Goal: Task Accomplishment & Management: Manage account settings

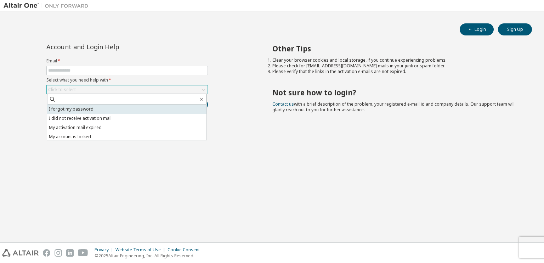
click at [88, 110] on li "I forgot my password" at bounding box center [126, 109] width 159 height 9
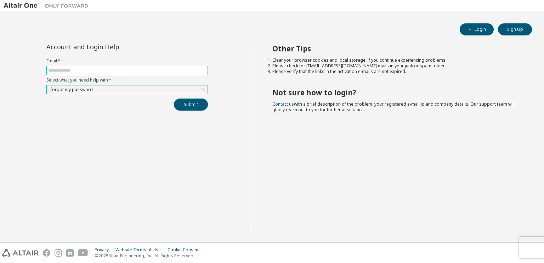
click at [71, 72] on input "text" at bounding box center [127, 71] width 158 height 6
type input "**********"
click at [161, 131] on div "**********" at bounding box center [127, 137] width 247 height 186
click at [189, 102] on button "Submit" at bounding box center [191, 104] width 34 height 12
click at [529, 248] on icon "button" at bounding box center [529, 248] width 4 height 4
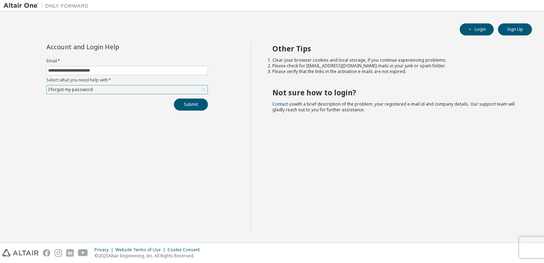
click at [149, 90] on div "I forgot my password" at bounding box center [127, 89] width 161 height 9
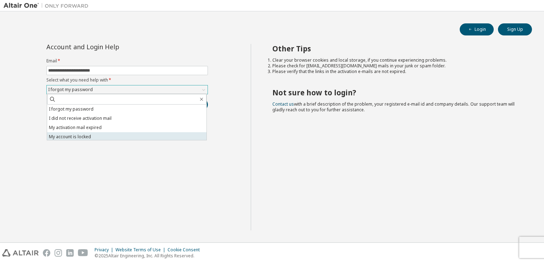
click at [95, 136] on li "My account is locked" at bounding box center [126, 136] width 159 height 9
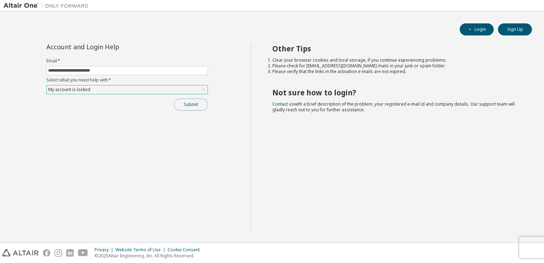
click at [180, 104] on button "Submit" at bounding box center [191, 104] width 34 height 12
click at [529, 248] on icon "button" at bounding box center [529, 248] width 4 height 4
click at [202, 90] on icon at bounding box center [203, 89] width 7 height 7
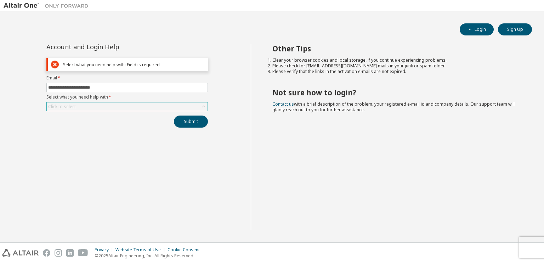
click at [145, 107] on div "Click to select" at bounding box center [127, 106] width 161 height 9
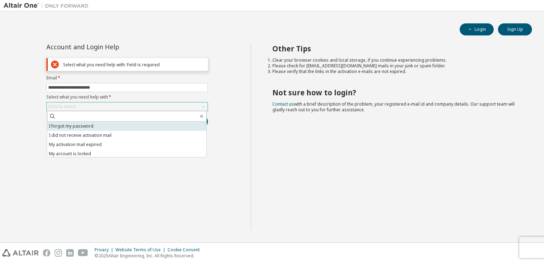
click at [106, 125] on li "I forgot my password" at bounding box center [126, 126] width 159 height 9
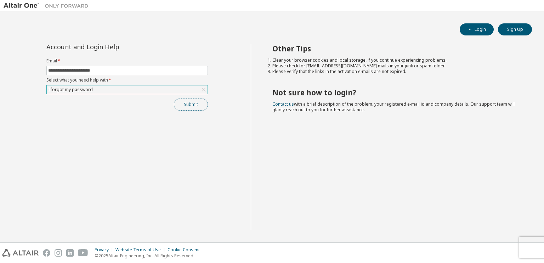
click at [194, 105] on button "Submit" at bounding box center [191, 104] width 34 height 12
click at [532, 187] on div "Other Tips Clear your browser cookies and local storage, if you continue experi…" at bounding box center [396, 137] width 290 height 186
click at [527, 247] on icon "button" at bounding box center [529, 248] width 4 height 4
click at [526, 247] on div "Privacy Website Terms of Use Cookie Consent © 2025 Altair Engineering, Inc. All…" at bounding box center [272, 253] width 544 height 20
click at [512, 244] on div "Privacy Website Terms of Use Cookie Consent © 2025 Altair Engineering, Inc. All…" at bounding box center [272, 253] width 544 height 20
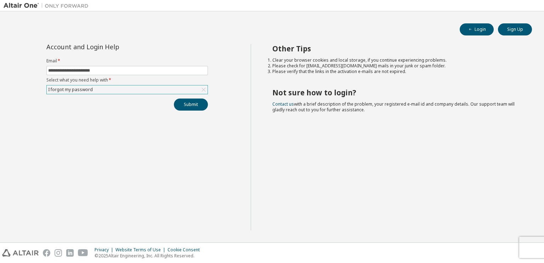
click at [524, 246] on div "Privacy Website Terms of Use Cookie Consent © 2025 Altair Engineering, Inc. All…" at bounding box center [272, 253] width 544 height 20
click at [536, 243] on div "Privacy Website Terms of Use Cookie Consent © 2025 Altair Engineering, Inc. All…" at bounding box center [272, 253] width 544 height 20
click at [530, 243] on div "Privacy Website Terms of Use Cookie Consent © 2025 Altair Engineering, Inc. All…" at bounding box center [272, 253] width 544 height 20
click at [529, 243] on div "Privacy Website Terms of Use Cookie Consent © 2025 Altair Engineering, Inc. All…" at bounding box center [272, 253] width 544 height 20
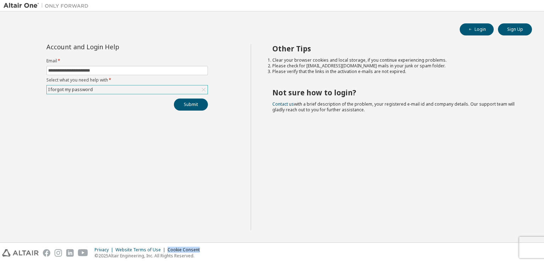
click at [525, 250] on div "Privacy Website Terms of Use Cookie Consent © 2025 Altair Engineering, Inc. All…" at bounding box center [272, 253] width 544 height 20
drag, startPoint x: 525, startPoint y: 250, endPoint x: 510, endPoint y: 245, distance: 15.3
click at [524, 250] on div "Privacy Website Terms of Use Cookie Consent © 2025 Altair Engineering, Inc. All…" at bounding box center [272, 253] width 544 height 20
click at [317, 195] on div "Other Tips Clear your browser cookies and local storage, if you continue experi…" at bounding box center [396, 137] width 290 height 186
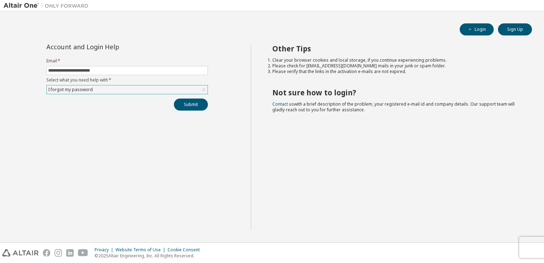
click at [532, 248] on div "Privacy Website Terms of Use Cookie Consent © 2025 Altair Engineering, Inc. All…" at bounding box center [272, 253] width 544 height 20
click at [531, 248] on div "Privacy Website Terms of Use Cookie Consent © 2025 Altair Engineering, Inc. All…" at bounding box center [272, 253] width 544 height 20
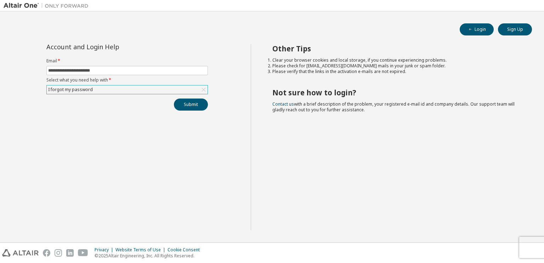
click at [531, 244] on div "Privacy Website Terms of Use Cookie Consent © 2025 Altair Engineering, Inc. All…" at bounding box center [272, 253] width 544 height 20
click at [501, 29] on button "Sign Up" at bounding box center [515, 29] width 34 height 12
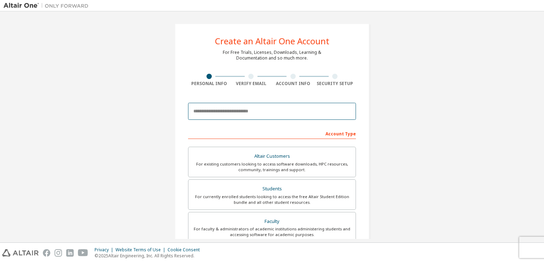
click at [204, 109] on input "email" at bounding box center [272, 111] width 168 height 17
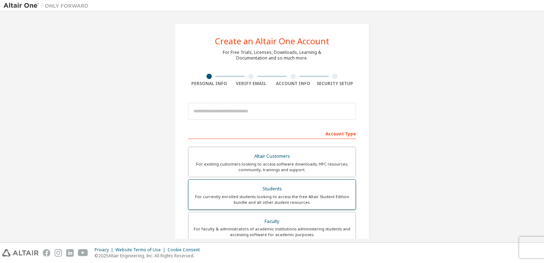
click at [205, 202] on div "For currently enrolled students looking to access the free Altair Student Editi…" at bounding box center [272, 199] width 159 height 11
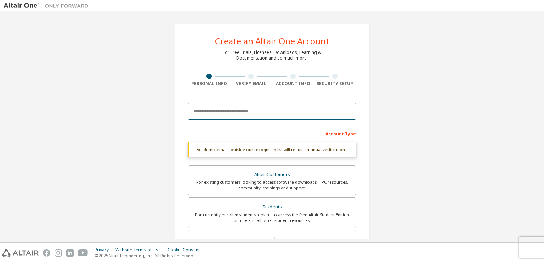
click at [215, 114] on input "email" at bounding box center [272, 111] width 168 height 17
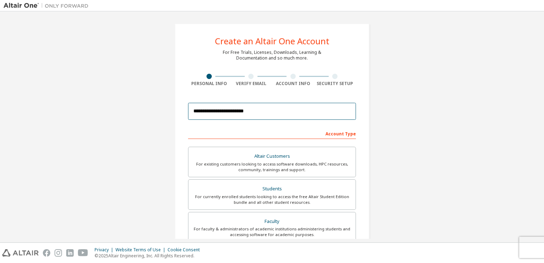
click at [217, 114] on input "**********" at bounding box center [272, 111] width 168 height 17
click at [253, 113] on input "**********" at bounding box center [272, 111] width 168 height 17
drag, startPoint x: 267, startPoint y: 111, endPoint x: 184, endPoint y: 107, distance: 83.3
click at [184, 107] on div "**********" at bounding box center [272, 202] width 195 height 358
click at [267, 114] on input "**********" at bounding box center [272, 111] width 168 height 17
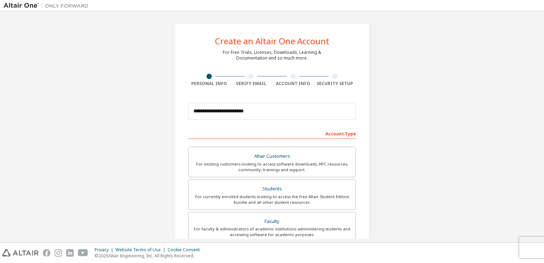
click at [196, 134] on div "Account Type" at bounding box center [272, 133] width 168 height 11
click at [263, 132] on div "Account Type" at bounding box center [272, 133] width 168 height 11
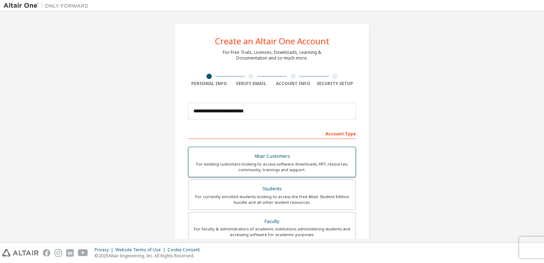
click at [247, 161] on div "For existing customers looking to access software downloads, HPC resources, com…" at bounding box center [272, 166] width 159 height 11
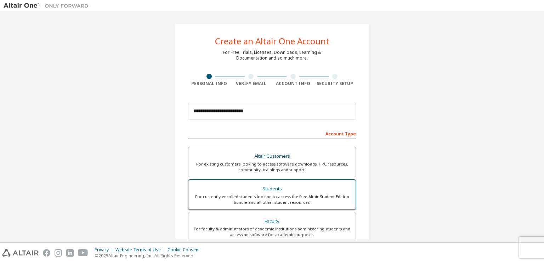
click at [243, 187] on div "Students" at bounding box center [272, 189] width 159 height 10
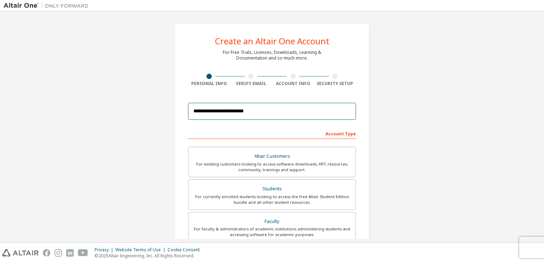
drag, startPoint x: 253, startPoint y: 112, endPoint x: 160, endPoint y: 104, distance: 93.2
click at [160, 104] on div "**********" at bounding box center [272, 202] width 537 height 375
type input "**********"
click at [224, 124] on form "**********" at bounding box center [272, 238] width 168 height 278
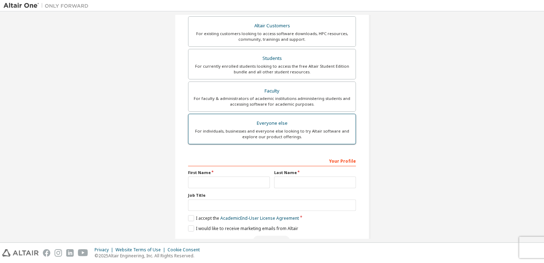
scroll to position [114, 0]
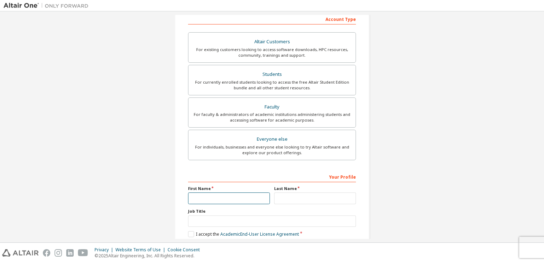
click at [209, 194] on input "text" at bounding box center [229, 198] width 82 height 12
type input "*****"
click at [301, 196] on input "text" at bounding box center [315, 198] width 82 height 12
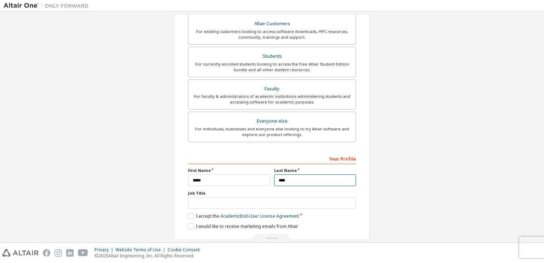
scroll to position [149, 0]
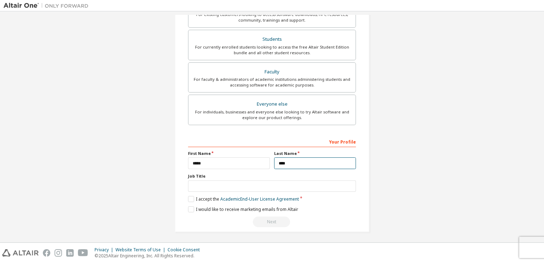
type input "****"
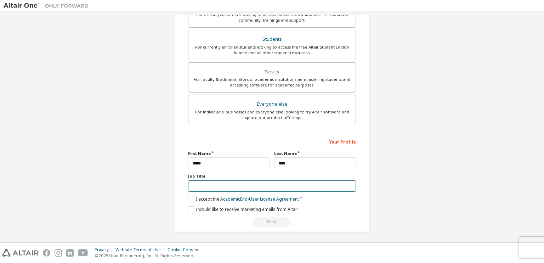
click at [220, 181] on input "text" at bounding box center [272, 186] width 168 height 12
type input "*******"
click at [191, 197] on label "I accept the Academic End-User License Agreement" at bounding box center [243, 199] width 111 height 6
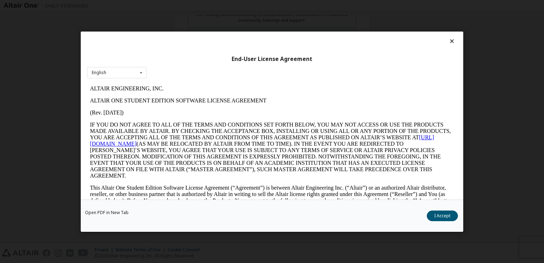
scroll to position [0, 0]
click at [439, 214] on button "I Accept" at bounding box center [442, 215] width 31 height 11
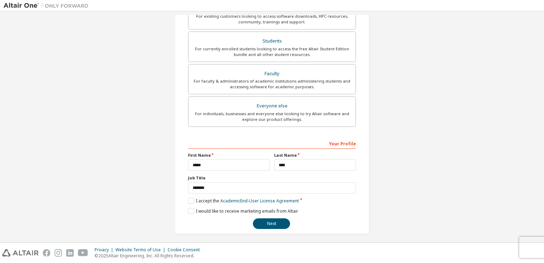
scroll to position [149, 0]
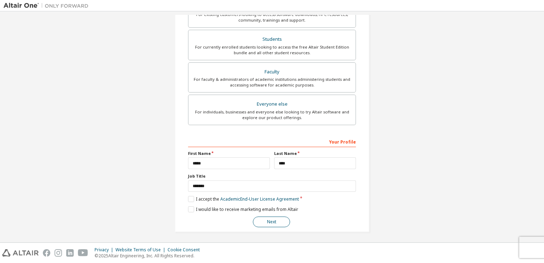
click at [264, 217] on button "Next" at bounding box center [271, 221] width 37 height 11
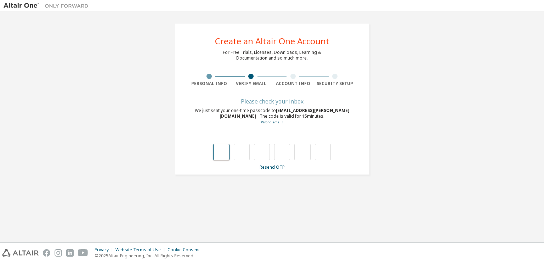
type input "*"
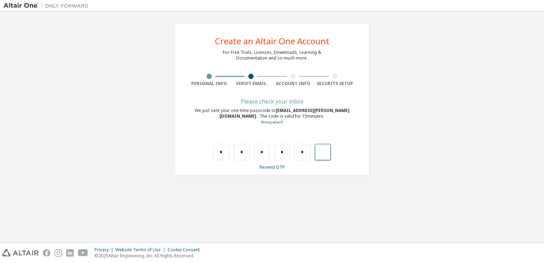
type input "*"
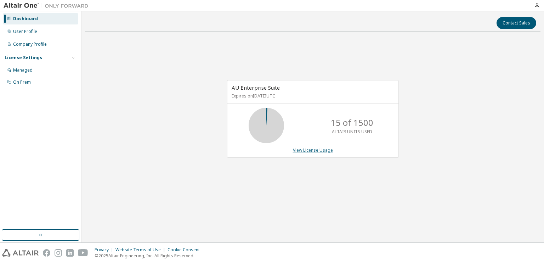
click at [306, 149] on link "View License Usage" at bounding box center [313, 150] width 40 height 6
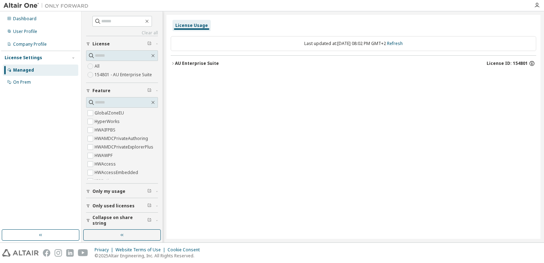
click at [531, 63] on icon "button" at bounding box center [532, 63] width 6 height 6
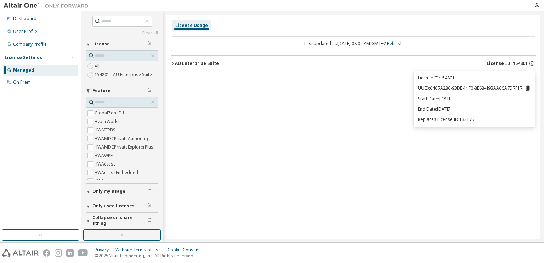
click at [531, 63] on icon "button" at bounding box center [532, 63] width 6 height 6
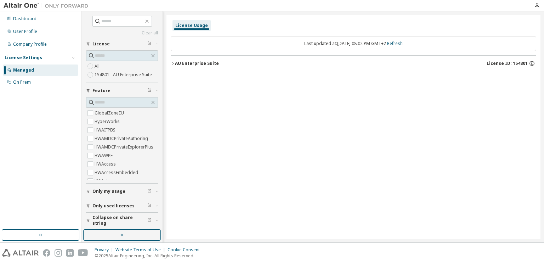
click at [530, 62] on icon "button" at bounding box center [532, 63] width 5 height 5
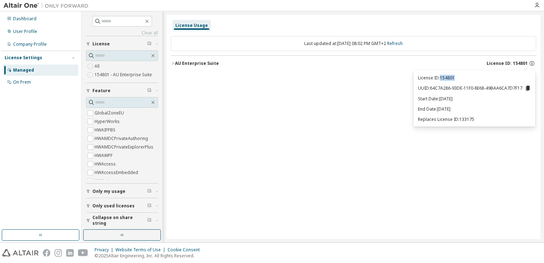
drag, startPoint x: 455, startPoint y: 78, endPoint x: 442, endPoint y: 78, distance: 13.1
click at [442, 78] on p "License ID: 154801" at bounding box center [474, 78] width 113 height 6
copy p "154801"
click at [371, 131] on div "License Usage Last updated at: [DATE] 08:02 PM GMT+2 Refresh AU Enterprise Suit…" at bounding box center [354, 127] width 374 height 224
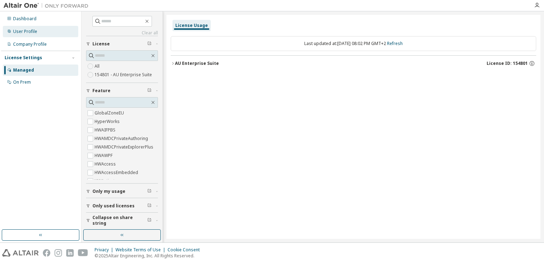
click at [26, 30] on div "User Profile" at bounding box center [25, 32] width 24 height 6
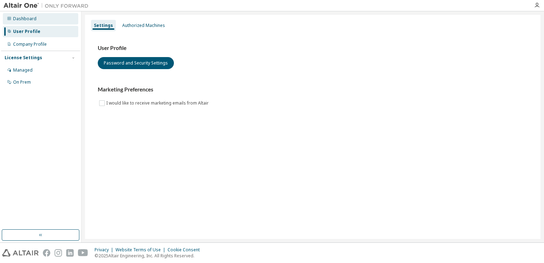
click at [25, 23] on div "Dashboard" at bounding box center [40, 18] width 75 height 11
